Goal: Transaction & Acquisition: Purchase product/service

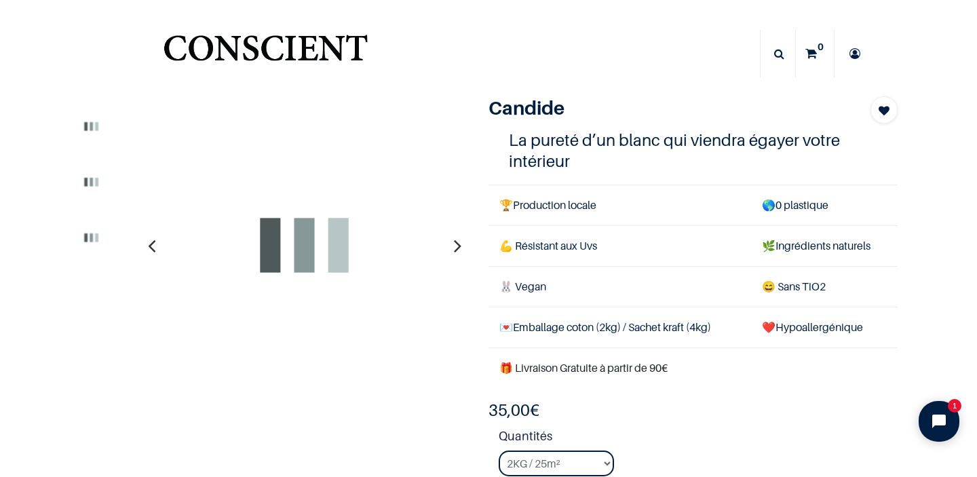
scroll to position [117, 0]
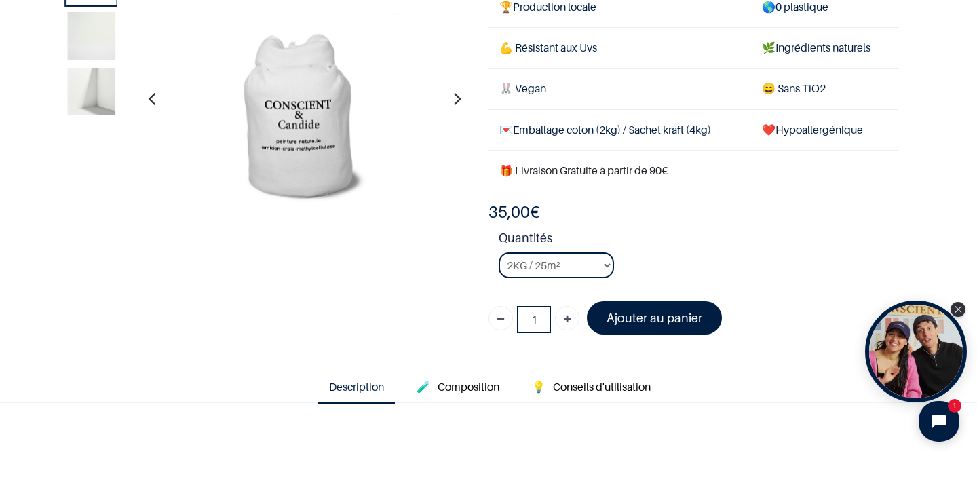
select select "3"
click option "8KG / 100m²" at bounding box center [0, 0] width 0 height 0
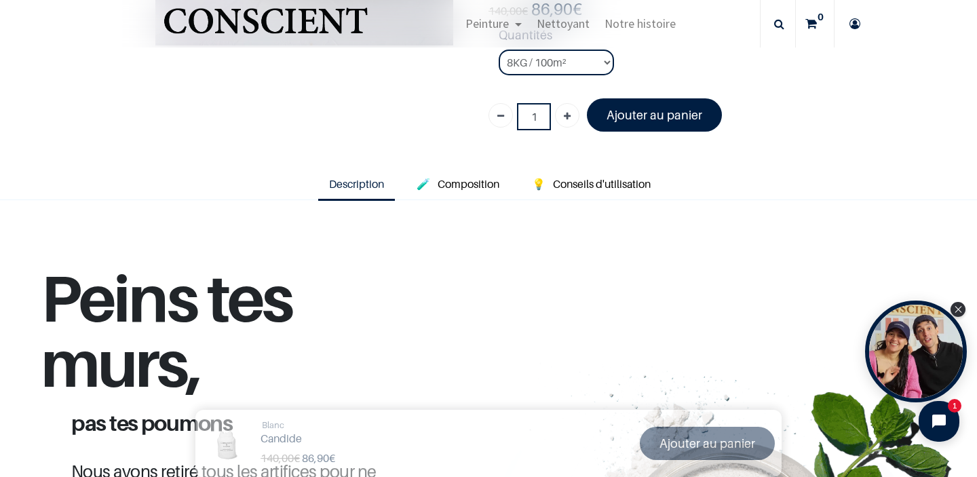
scroll to position [391, 0]
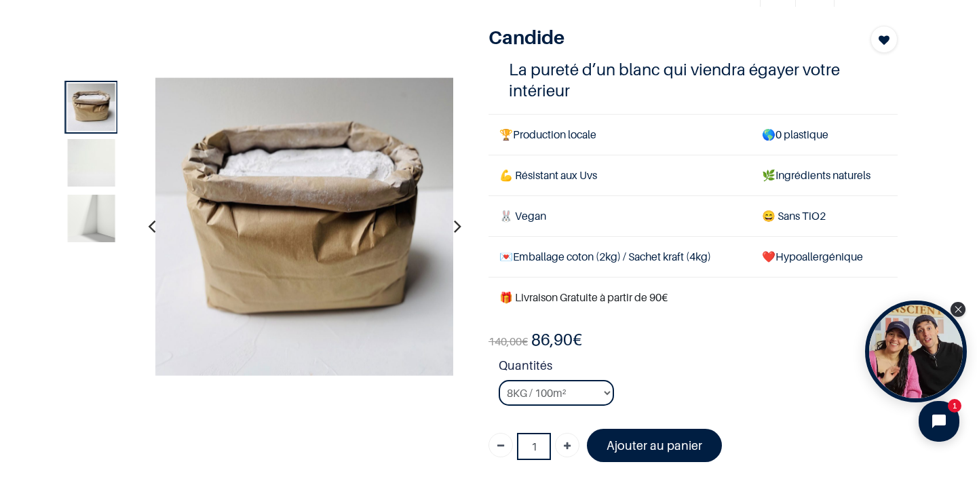
scroll to position [70, 0]
